Goal: Task Accomplishment & Management: Manage account settings

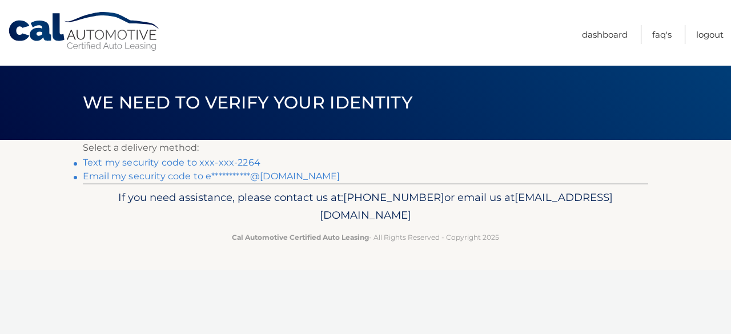
click at [172, 164] on link "Text my security code to xxx-xxx-2264" at bounding box center [172, 162] width 178 height 11
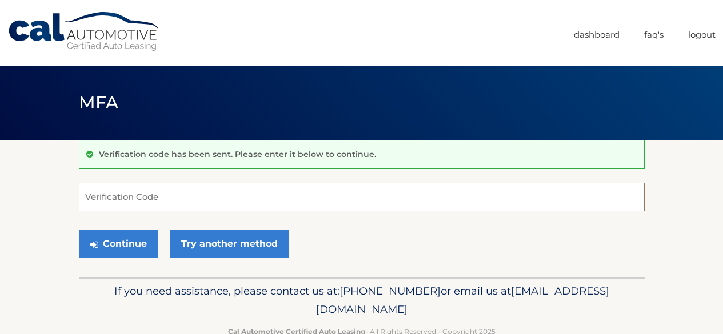
click at [121, 199] on input "Verification Code" at bounding box center [361, 197] width 565 height 29
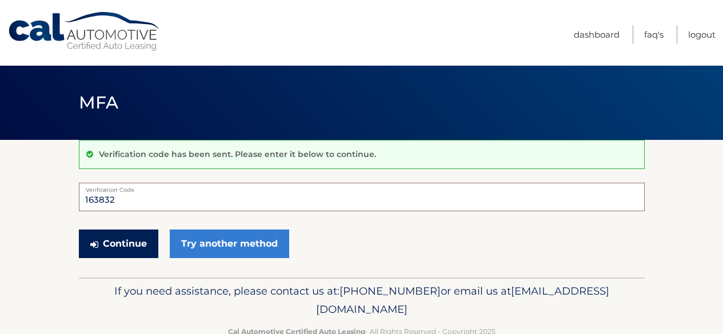
type input "163832"
click at [106, 230] on button "Continue" at bounding box center [118, 244] width 79 height 29
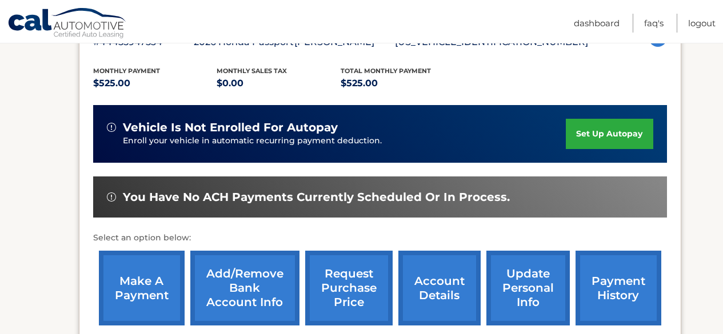
scroll to position [228, 0]
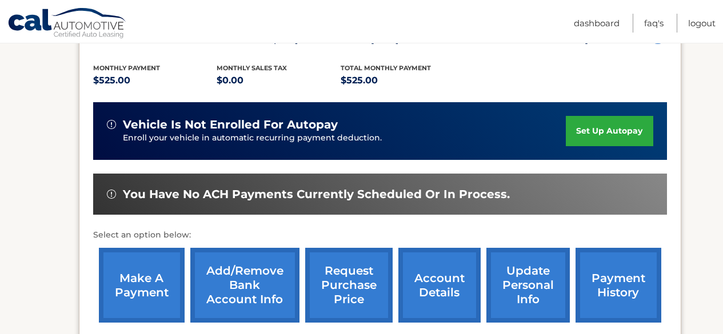
click at [155, 296] on link "make a payment" at bounding box center [142, 285] width 86 height 75
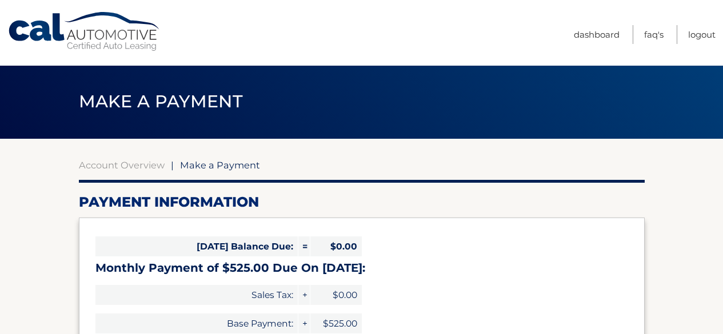
select select "OTg2NjIzYTMtMjM5MS00MWU0LTgzZjYtMTNlMzk0ZGZjZWUz"
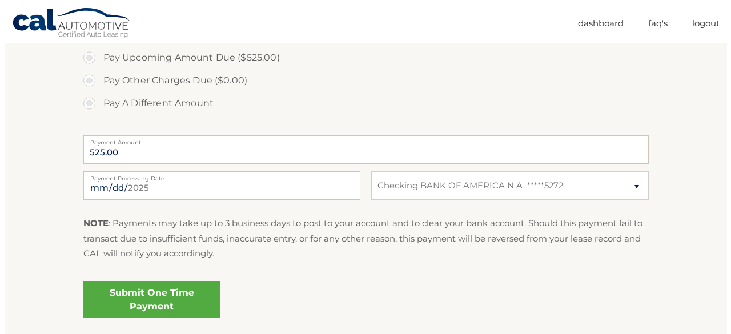
scroll to position [400, 0]
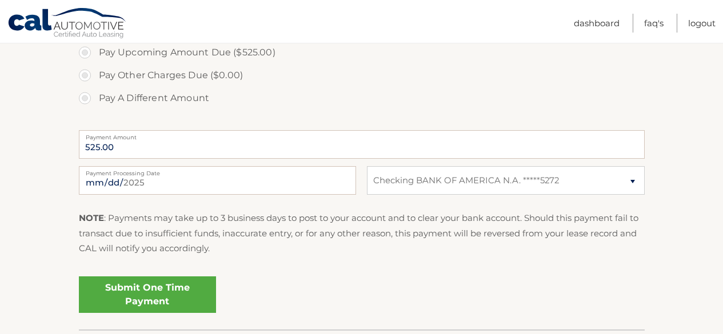
click at [176, 296] on link "Submit One Time Payment" at bounding box center [147, 294] width 137 height 37
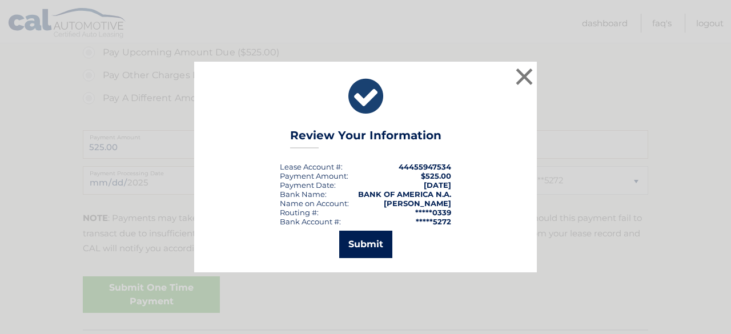
click at [357, 246] on button "Submit" at bounding box center [365, 244] width 53 height 27
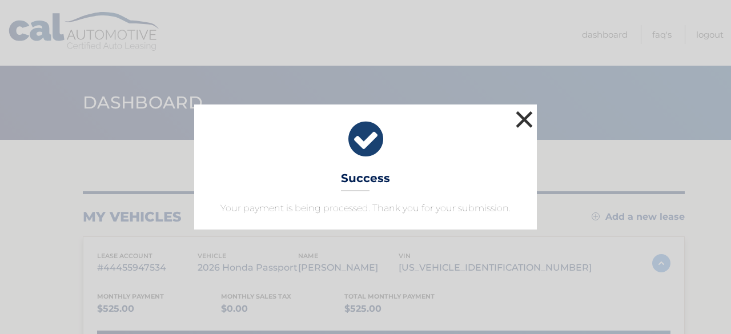
click at [529, 119] on button "×" at bounding box center [524, 119] width 23 height 23
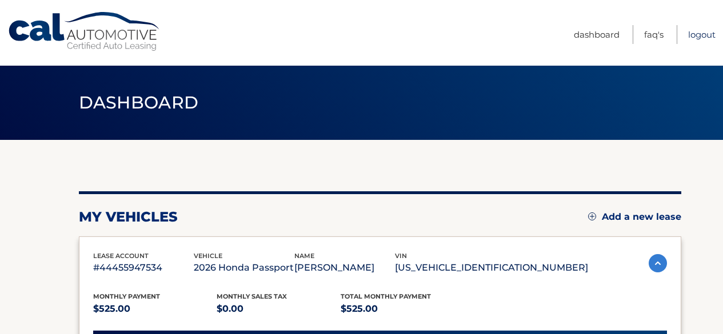
click at [699, 34] on link "Logout" at bounding box center [701, 34] width 27 height 19
